Goal: Task Accomplishment & Management: Complete application form

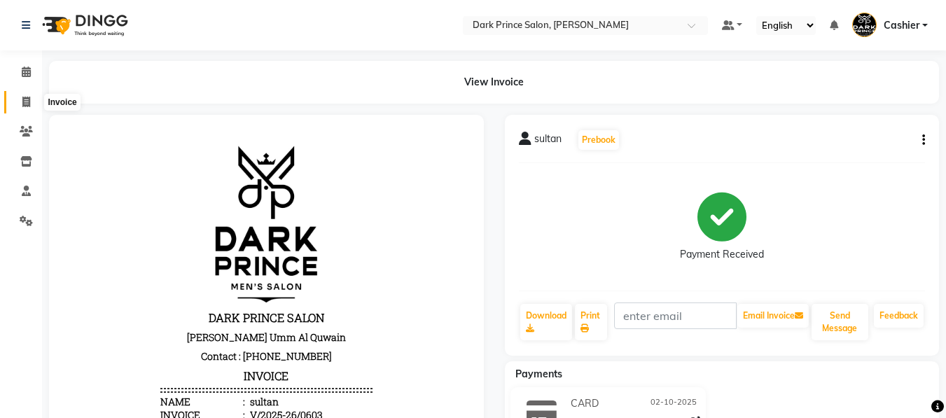
click at [28, 99] on icon at bounding box center [26, 102] width 8 height 11
select select "service"
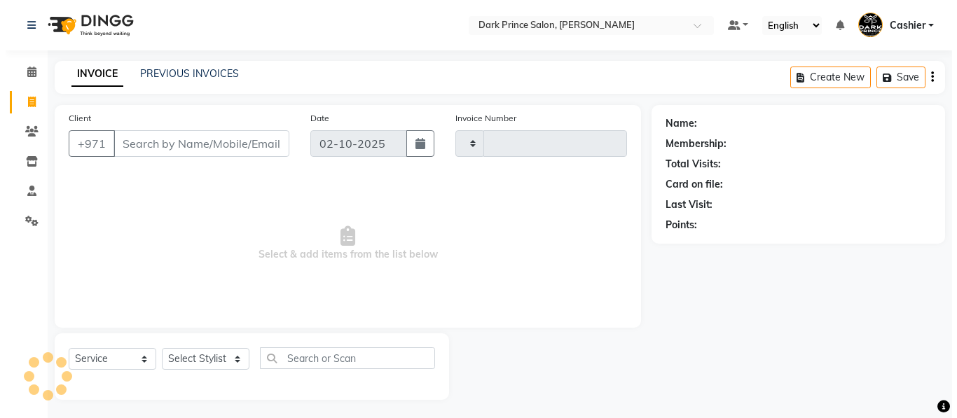
scroll to position [3, 0]
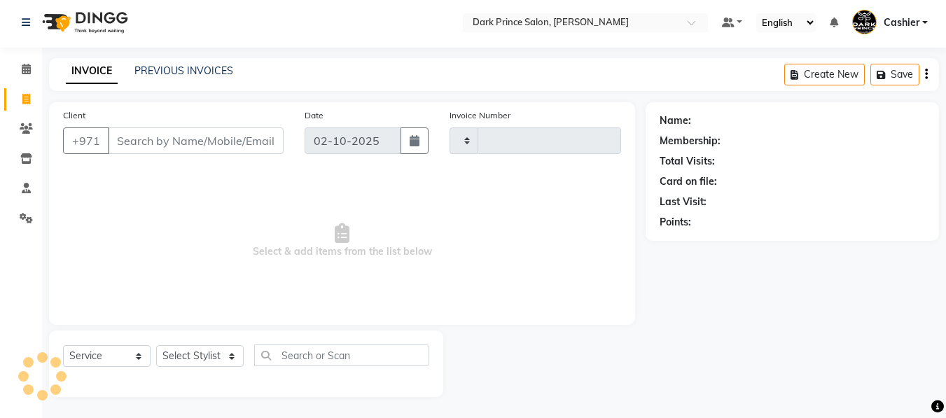
type input "0604"
select select "8540"
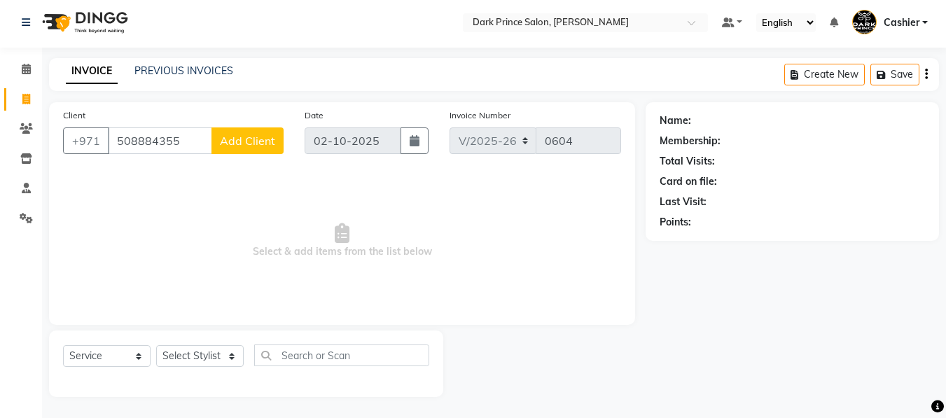
type input "508884355"
click at [232, 145] on span "Add Client" at bounding box center [247, 141] width 55 height 14
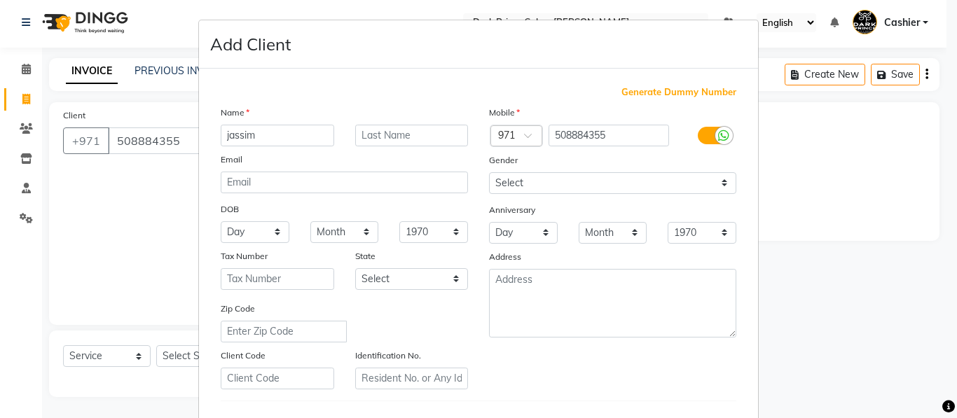
type input "jassim"
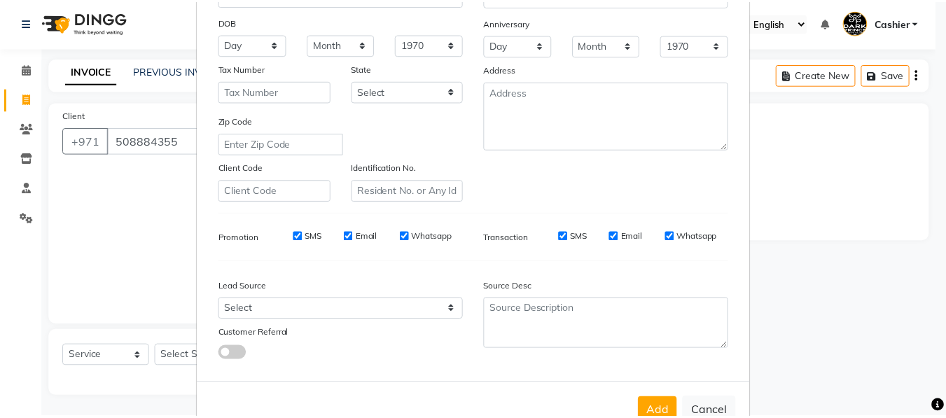
scroll to position [228, 0]
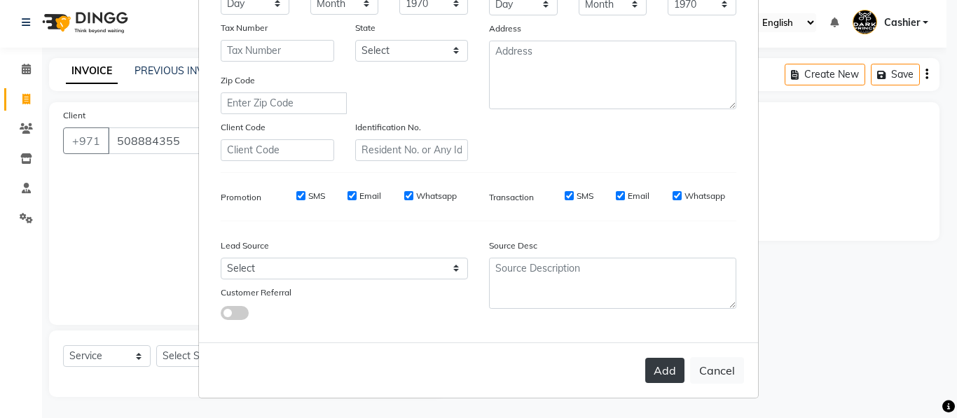
click at [650, 365] on button "Add" at bounding box center [664, 370] width 39 height 25
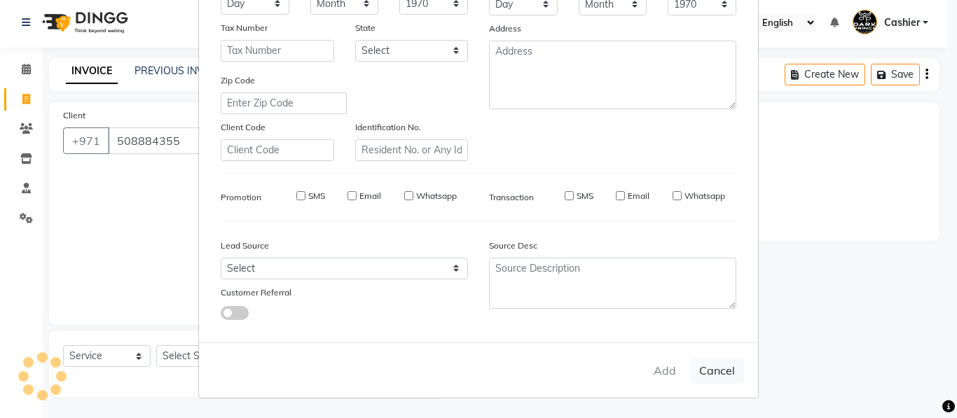
type input "50*****55"
select select
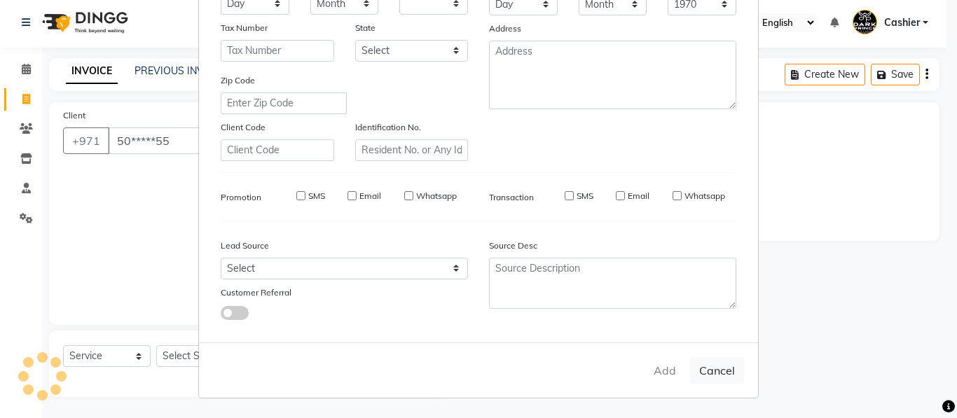
select select
checkbox input "false"
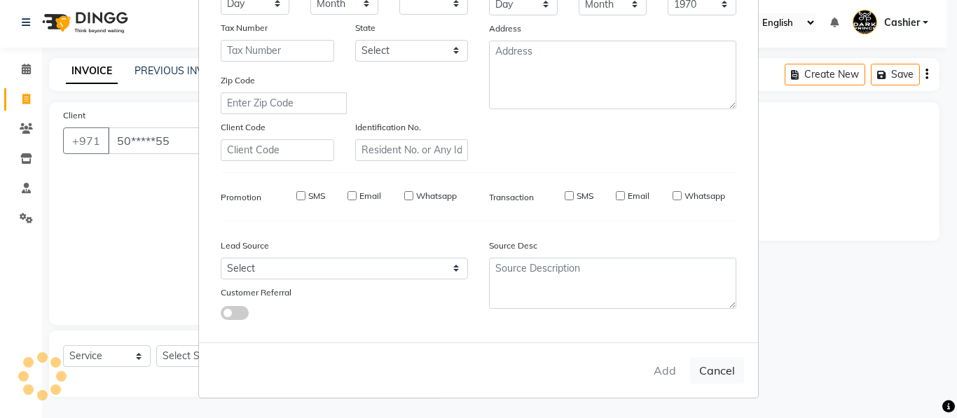
checkbox input "false"
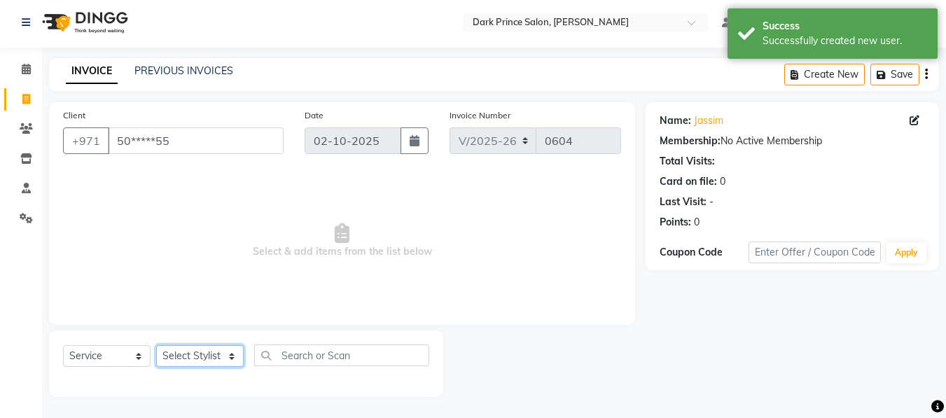
click at [220, 359] on select "Select Stylist [PERSON_NAME] [PERSON_NAME]" at bounding box center [200, 356] width 88 height 22
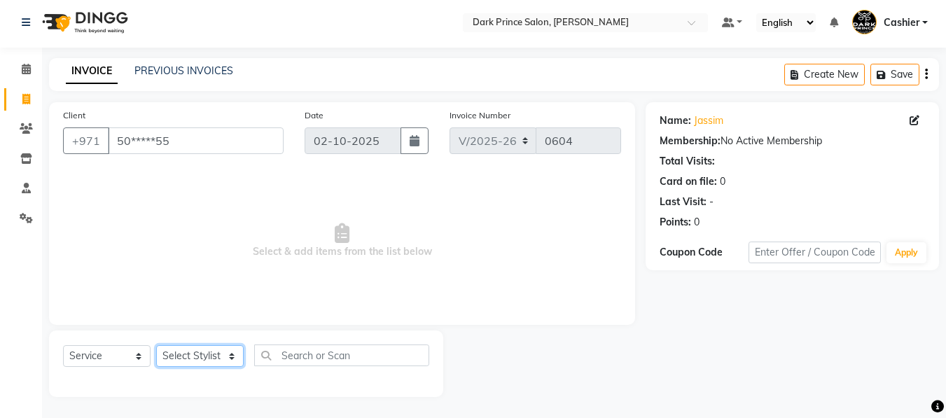
select select "84431"
click at [156, 345] on select "Select Stylist [PERSON_NAME] [PERSON_NAME]" at bounding box center [200, 356] width 88 height 22
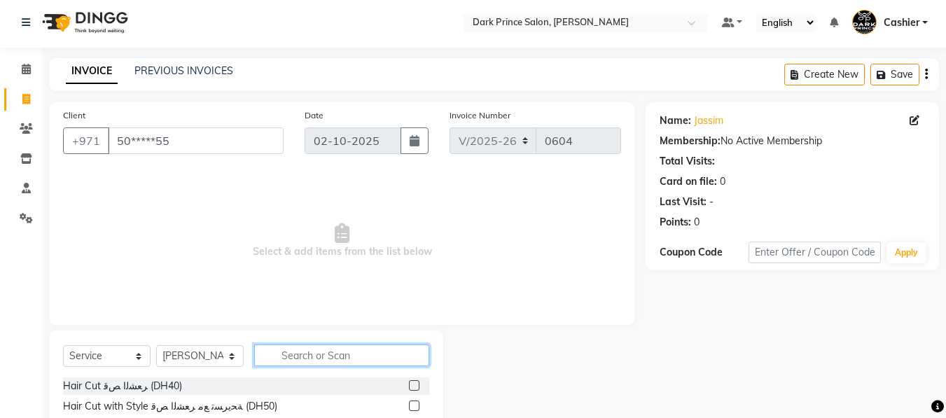
click at [309, 359] on input "text" at bounding box center [341, 356] width 175 height 22
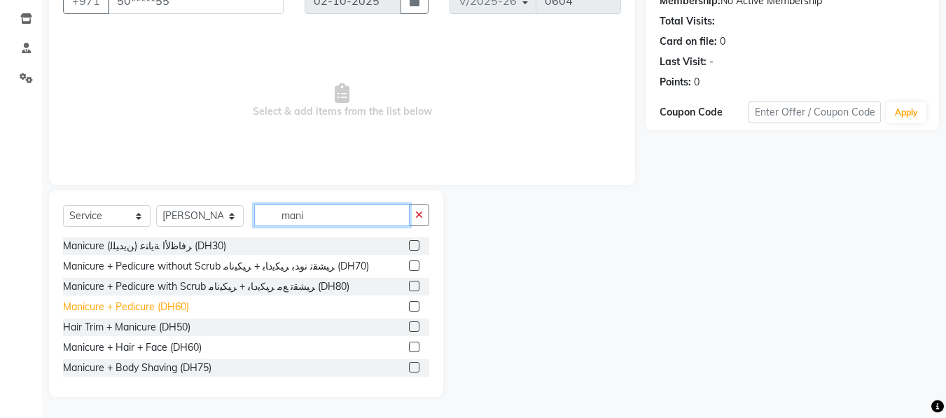
type input "mani"
click at [163, 306] on div "Manicure + Pedicure (DH60)" at bounding box center [126, 307] width 126 height 15
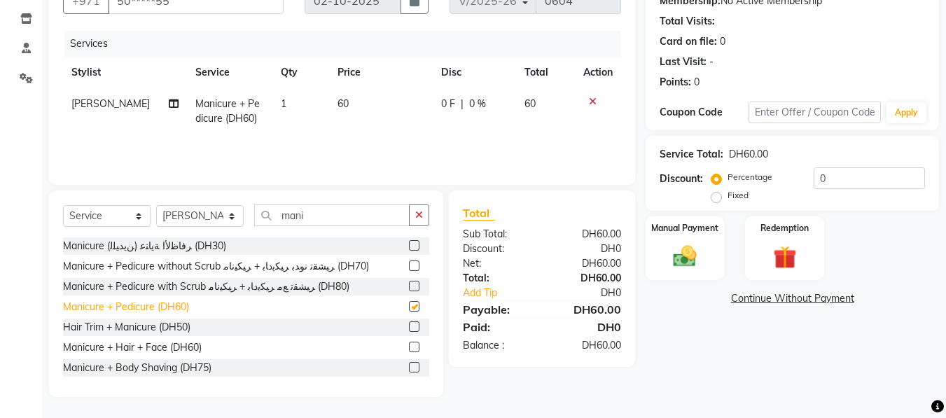
checkbox input "false"
click at [349, 92] on td "60" at bounding box center [381, 111] width 104 height 46
select select "84431"
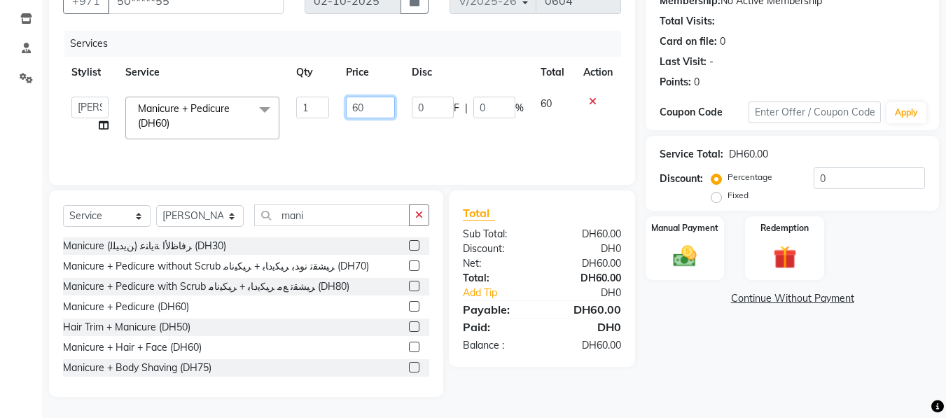
click at [374, 106] on input "60" at bounding box center [370, 108] width 48 height 22
type input "6"
type input "50"
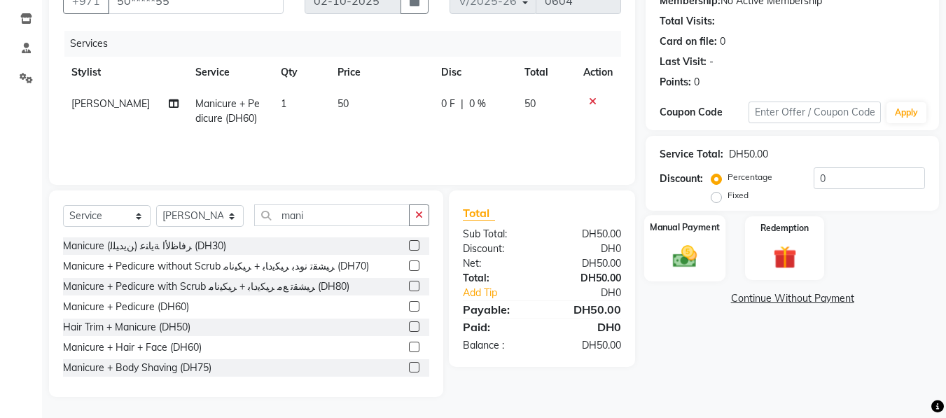
click at [684, 236] on div "Manual Payment" at bounding box center [685, 248] width 82 height 67
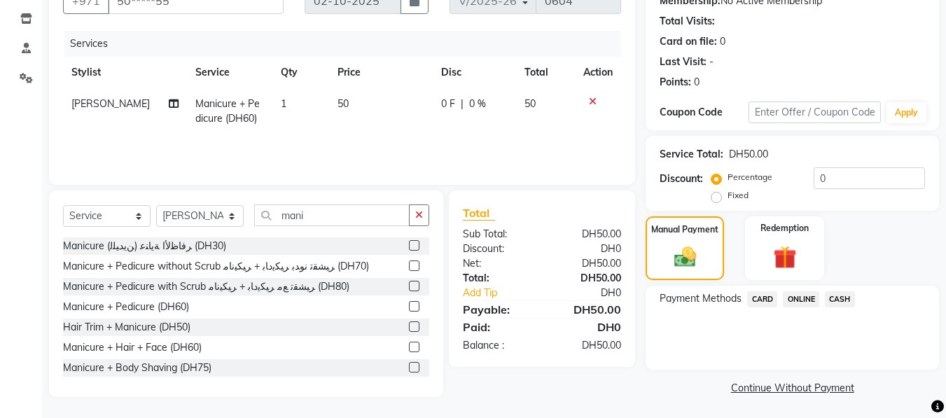
click at [766, 301] on span "CARD" at bounding box center [762, 299] width 30 height 16
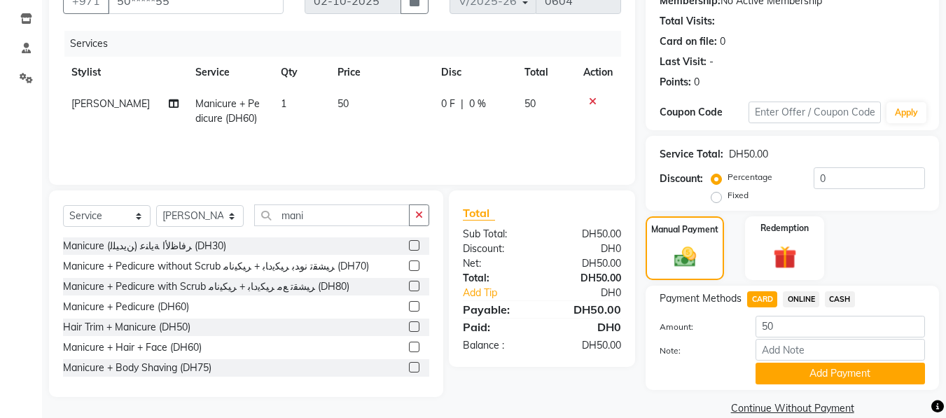
click at [840, 298] on span "CASH" at bounding box center [840, 299] width 30 height 16
click at [875, 372] on button "Add Payment" at bounding box center [841, 374] width 170 height 22
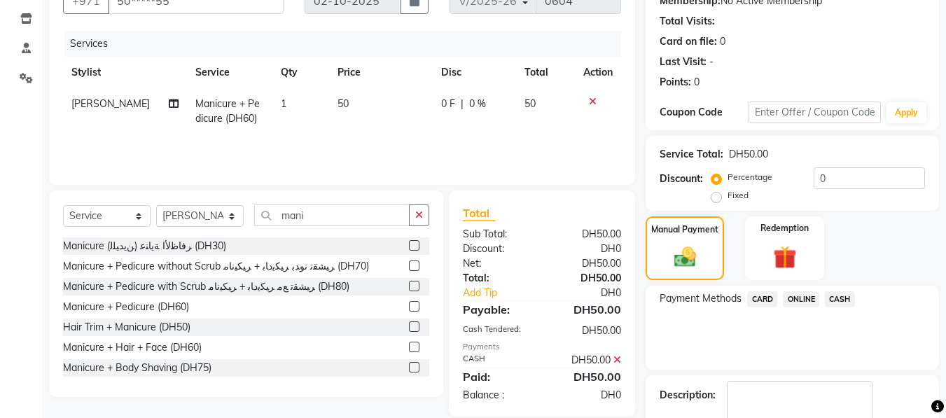
scroll to position [223, 0]
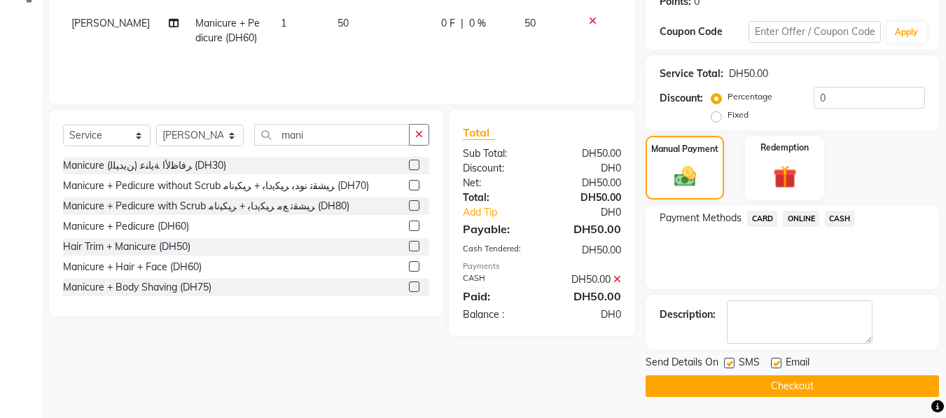
click at [815, 387] on button "Checkout" at bounding box center [793, 386] width 294 height 22
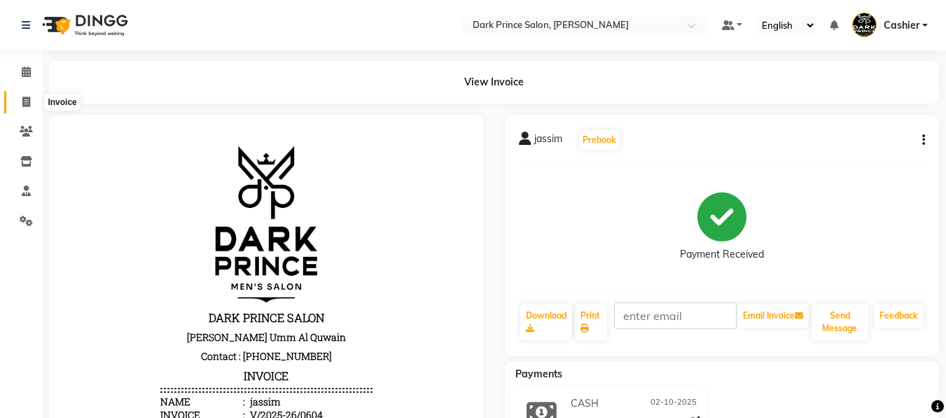
click at [30, 106] on icon at bounding box center [26, 102] width 8 height 11
select select "service"
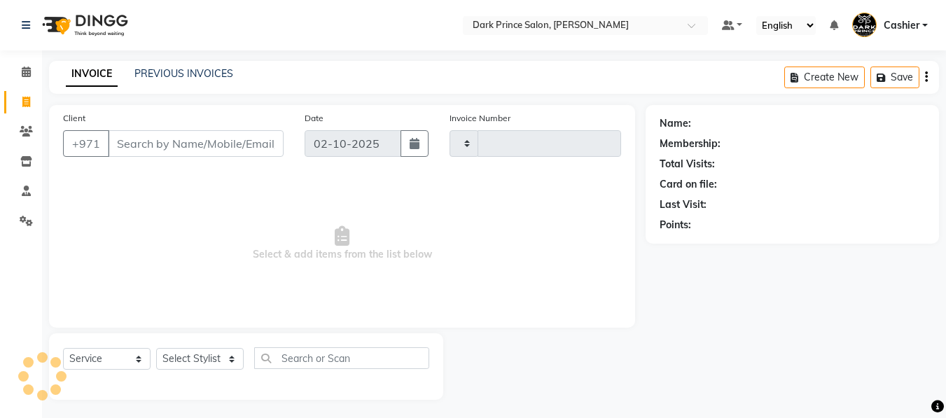
scroll to position [3, 0]
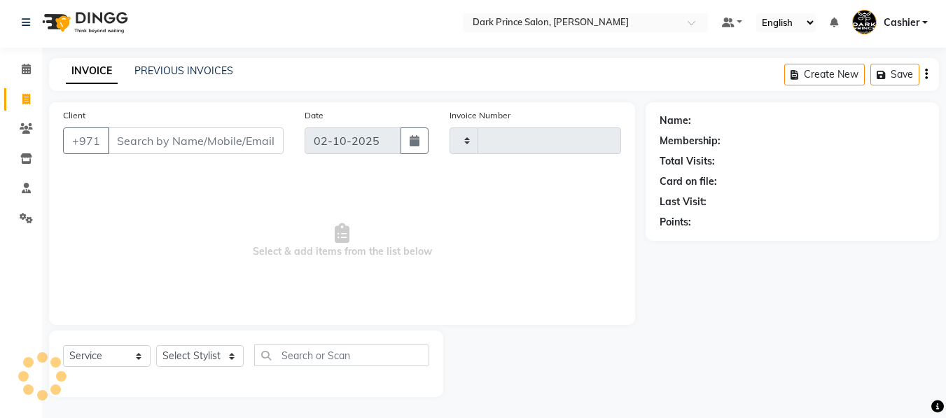
type input "0605"
select select "8540"
